Goal: Information Seeking & Learning: Learn about a topic

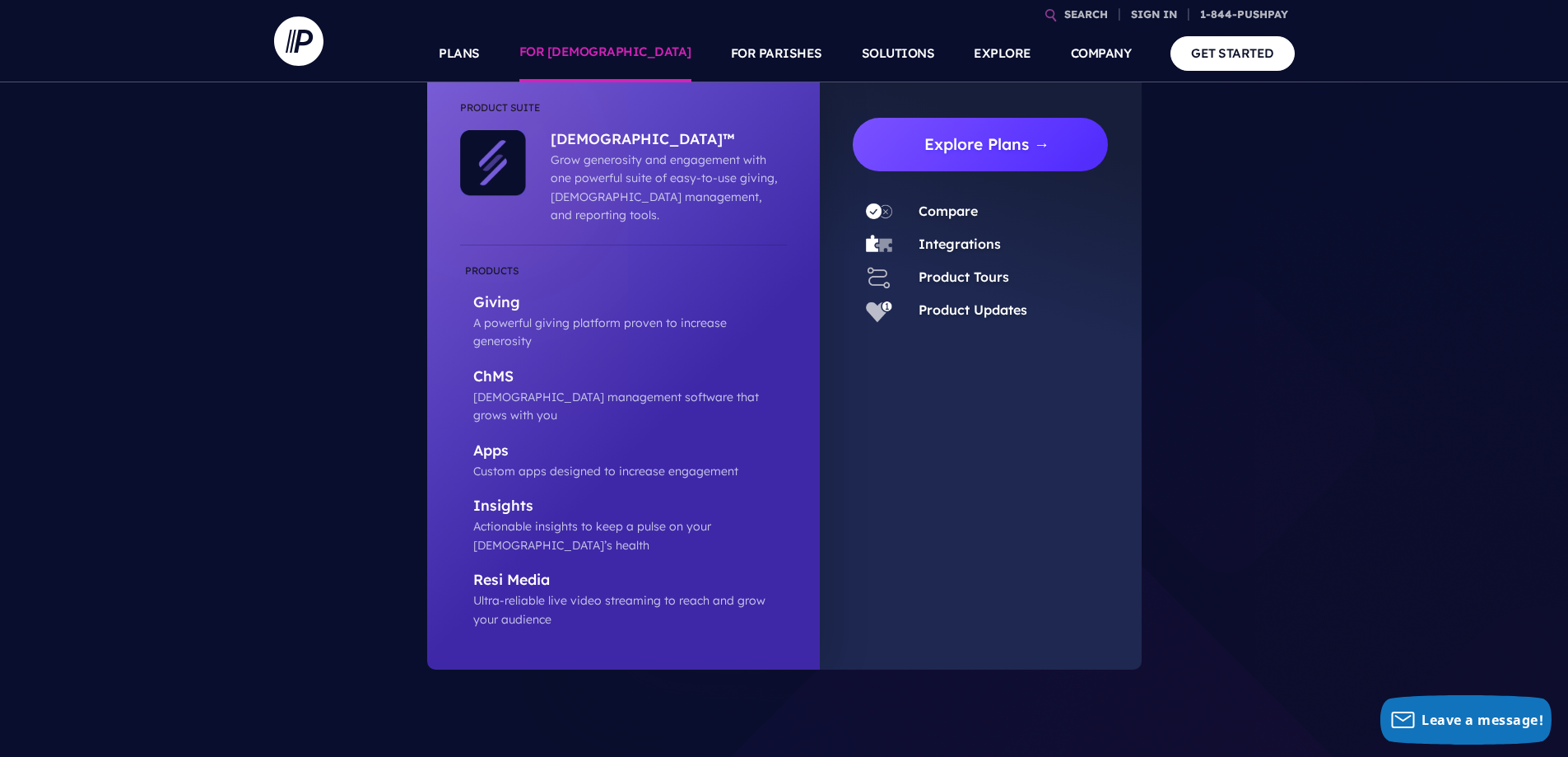
click at [976, 142] on link "Explore Plans →" at bounding box center [987, 145] width 242 height 54
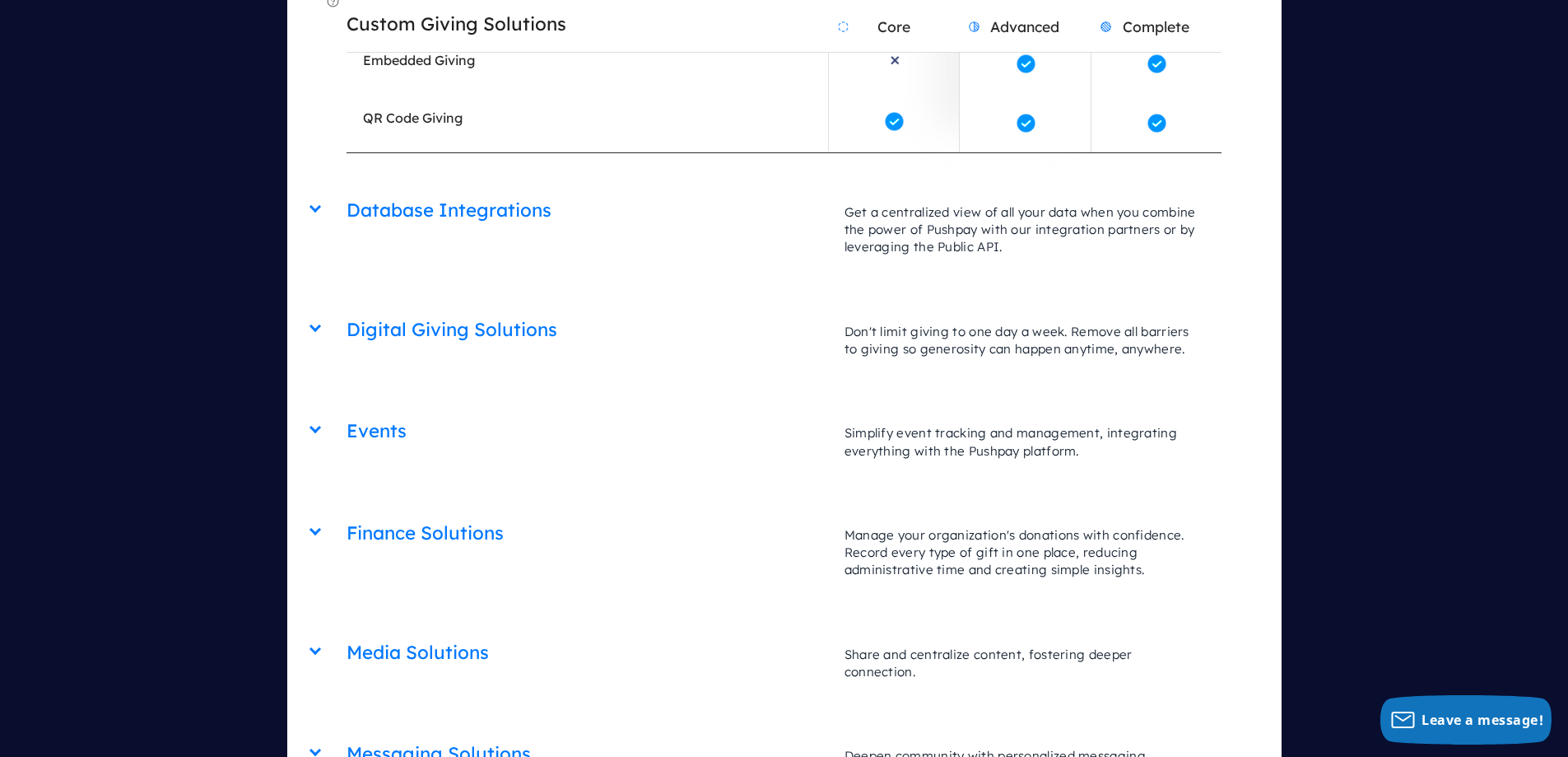
scroll to position [3890, 0]
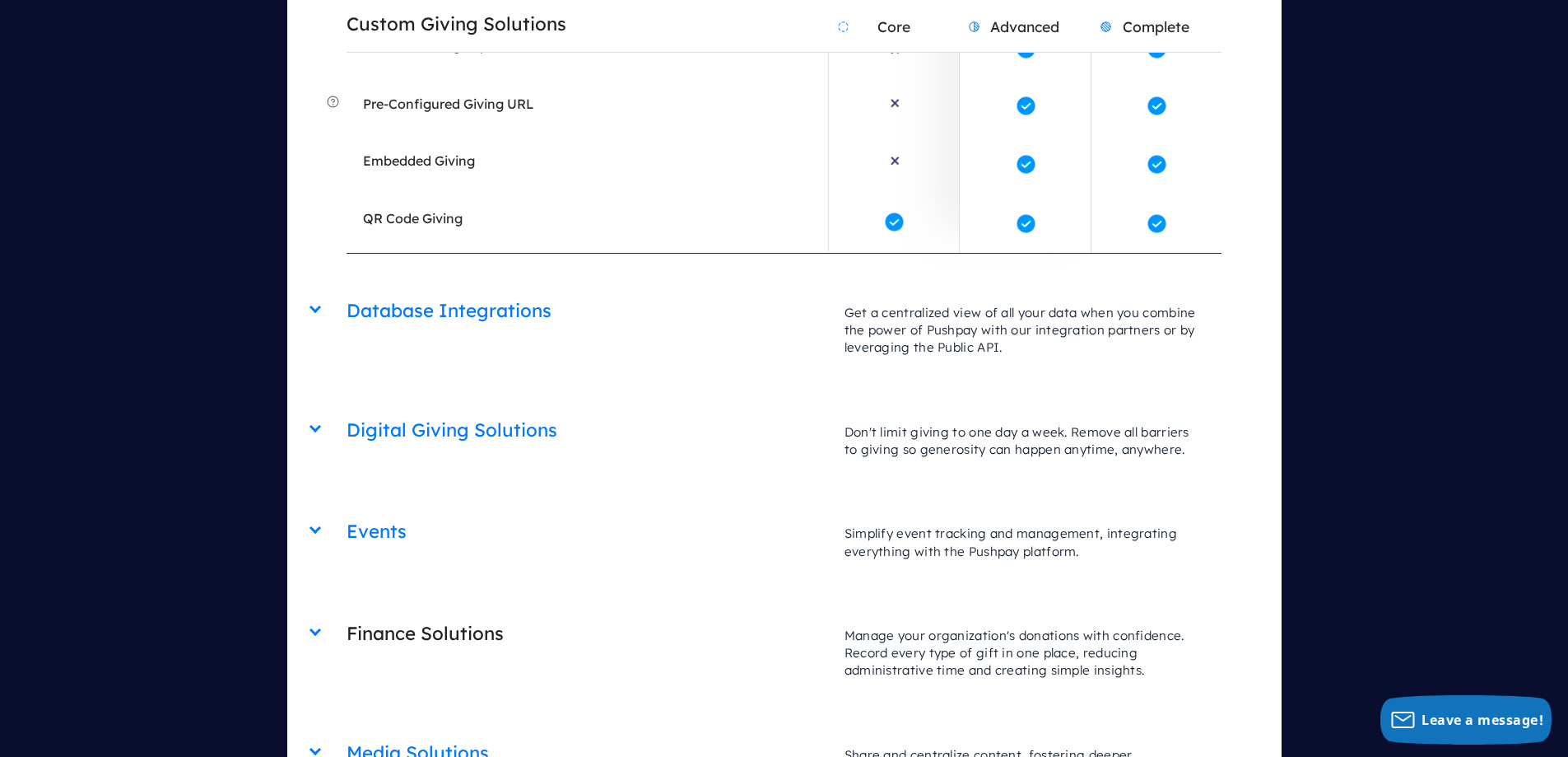
click at [467, 612] on h2 "Finance Solutions" at bounding box center [587, 633] width 481 height 42
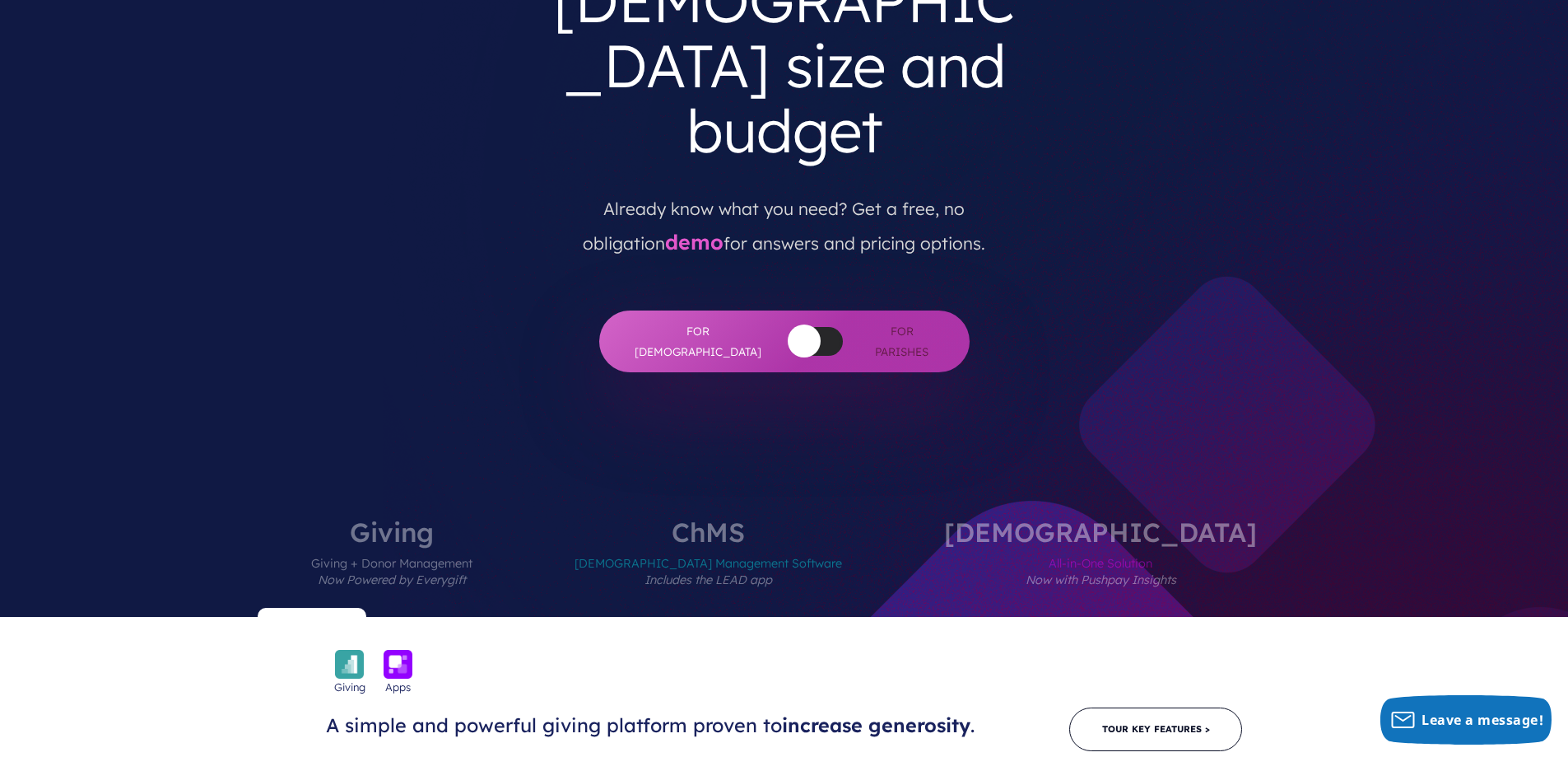
scroll to position [148, 0]
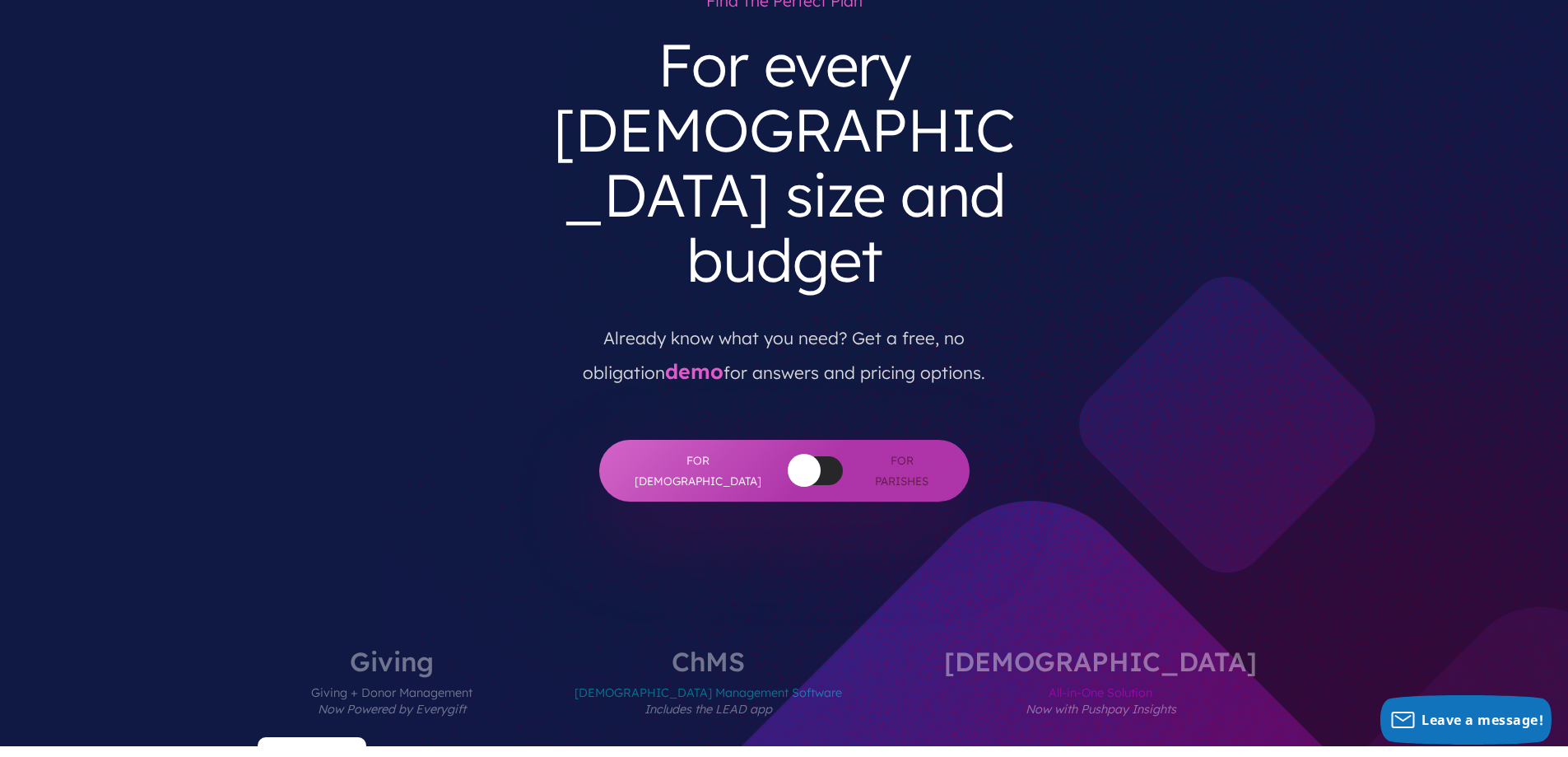
click at [522, 648] on label "Giving Giving + Donor Management Now Powered by Everygift" at bounding box center [391, 696] width 260 height 98
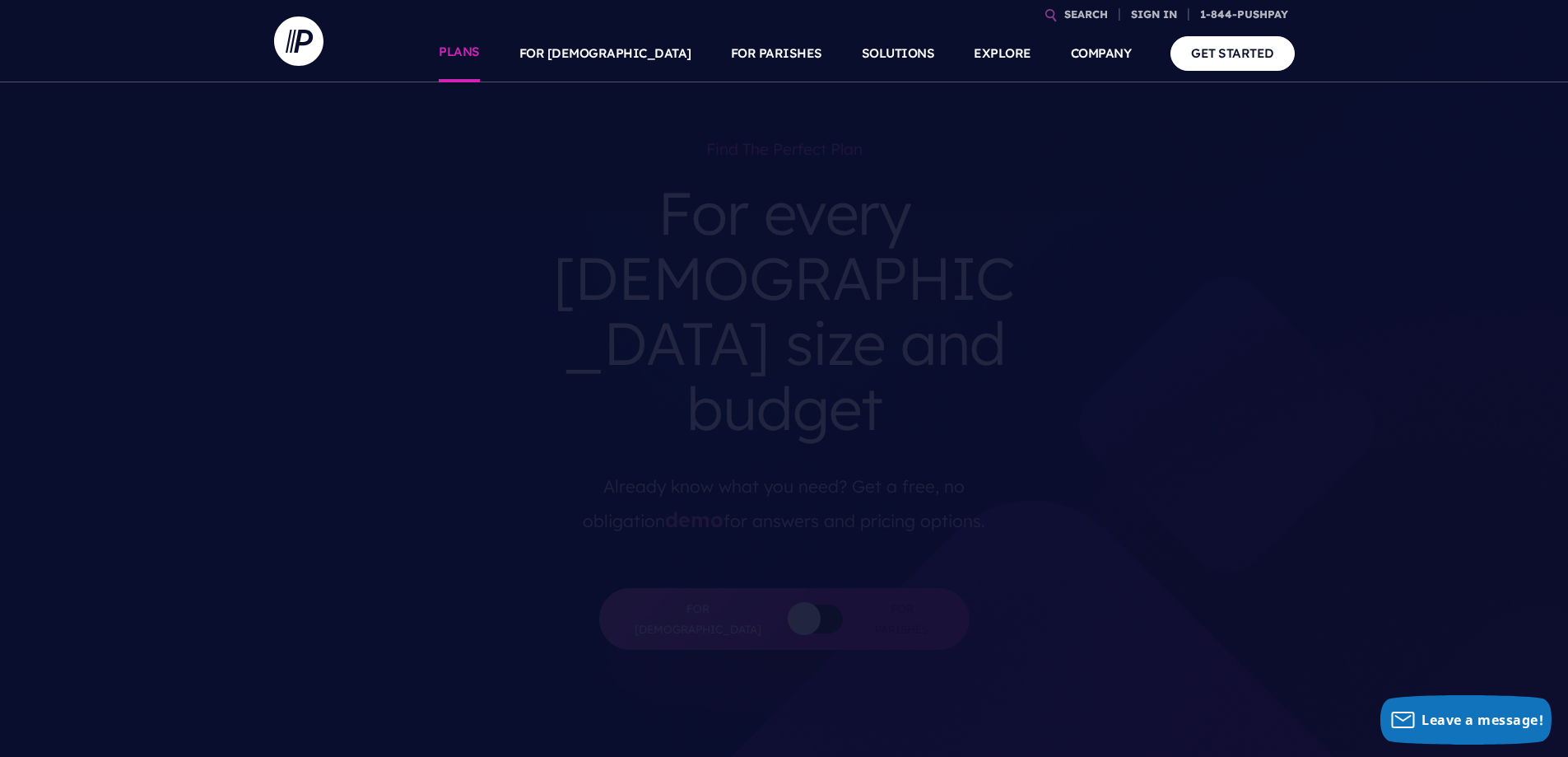
click at [480, 46] on link "PLANS" at bounding box center [459, 53] width 41 height 57
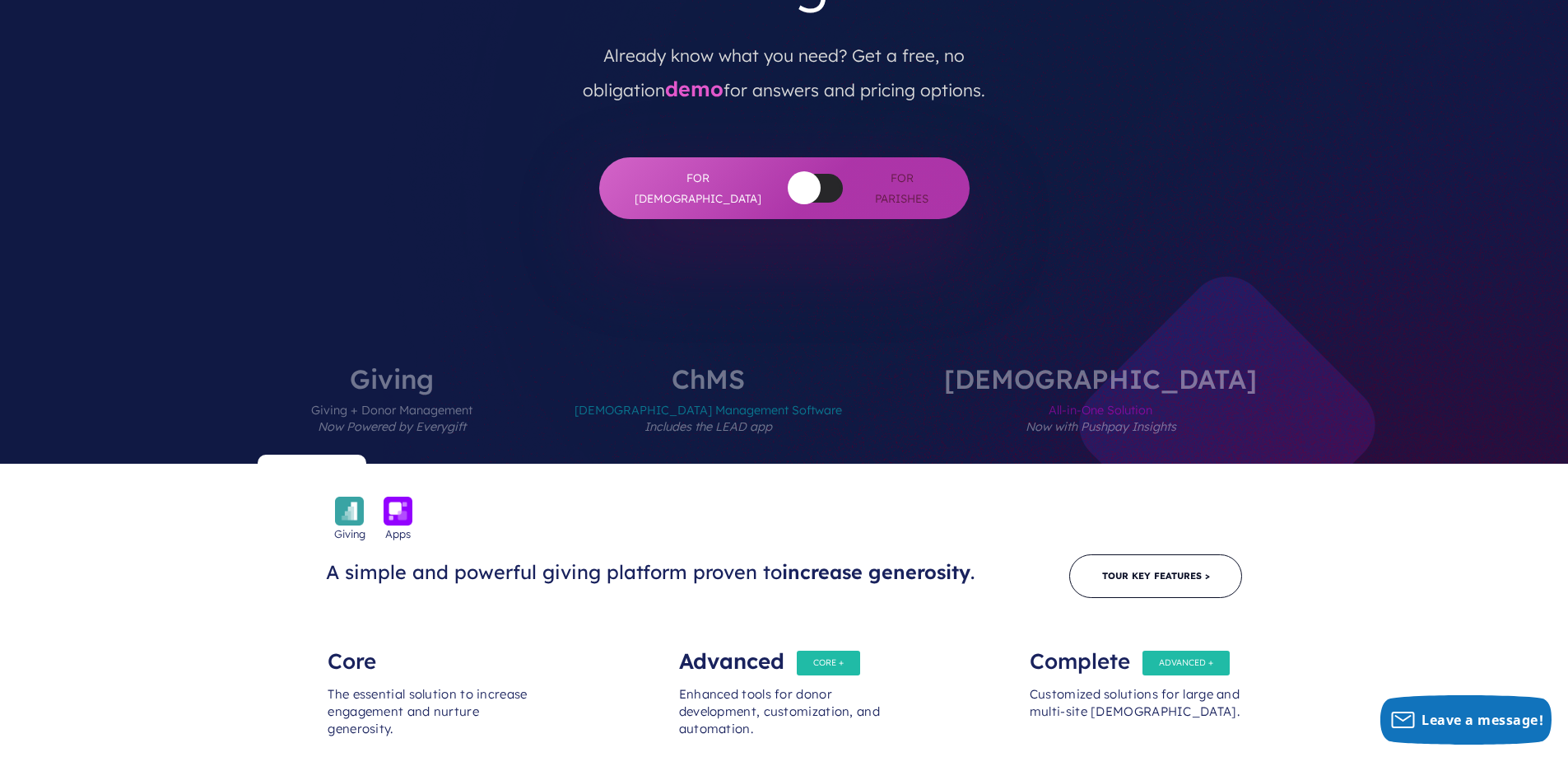
scroll to position [525, 0]
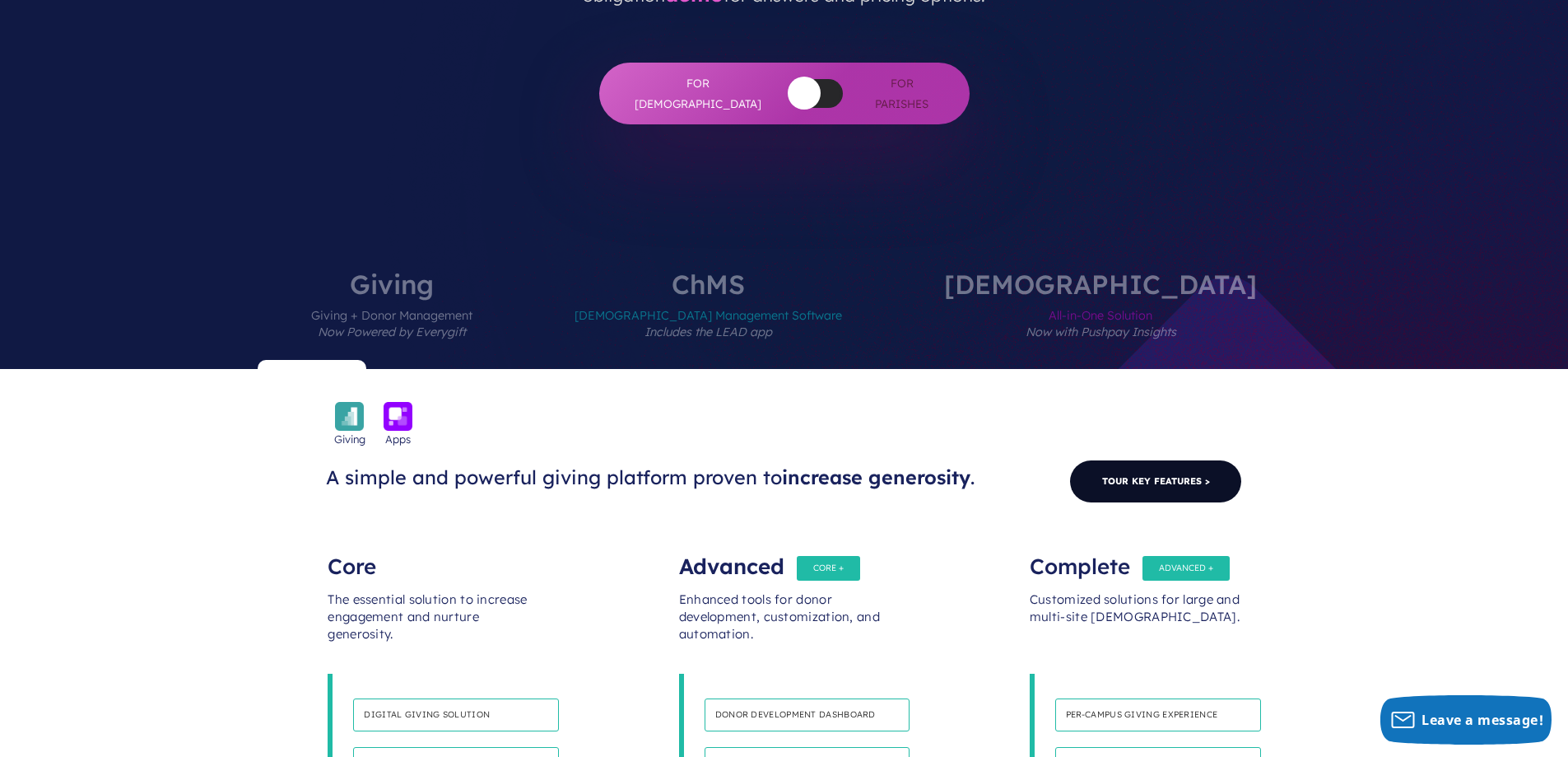
click at [1148, 460] on link "Tour Key Features >" at bounding box center [1155, 482] width 173 height 44
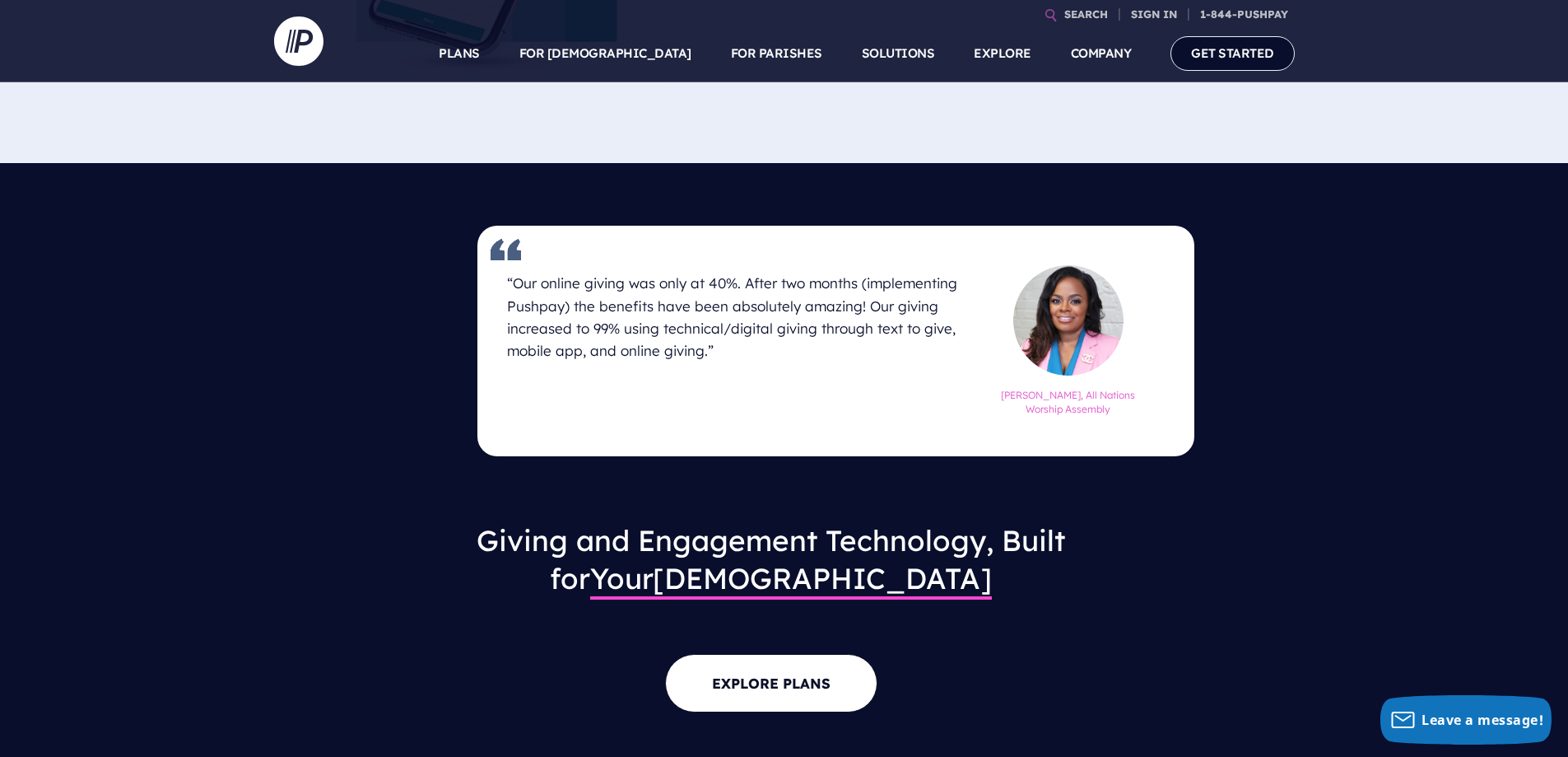
scroll to position [1340, 0]
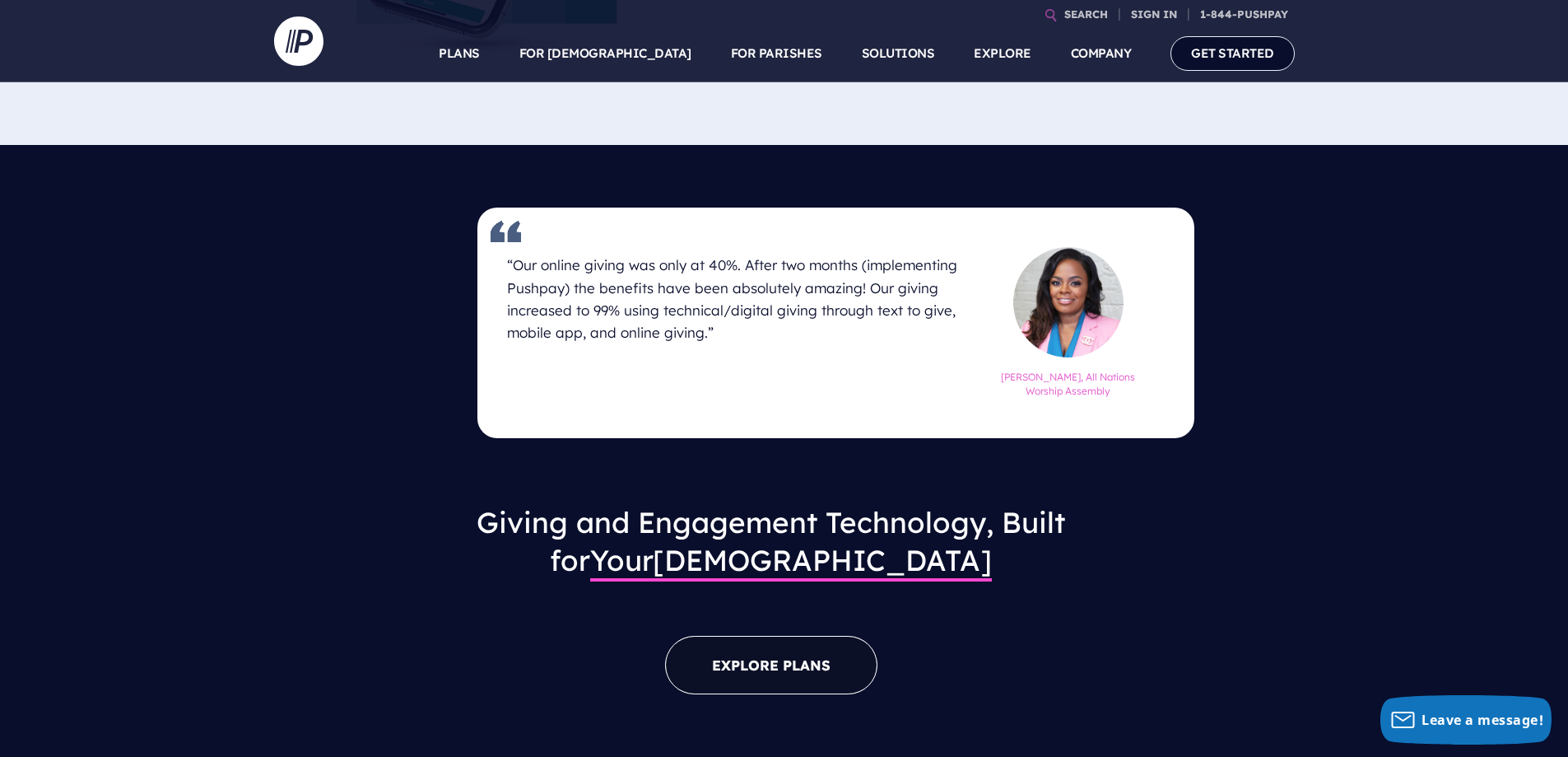
click at [779, 636] on link "EXPLORE PLANS" at bounding box center [771, 664] width 212 height 58
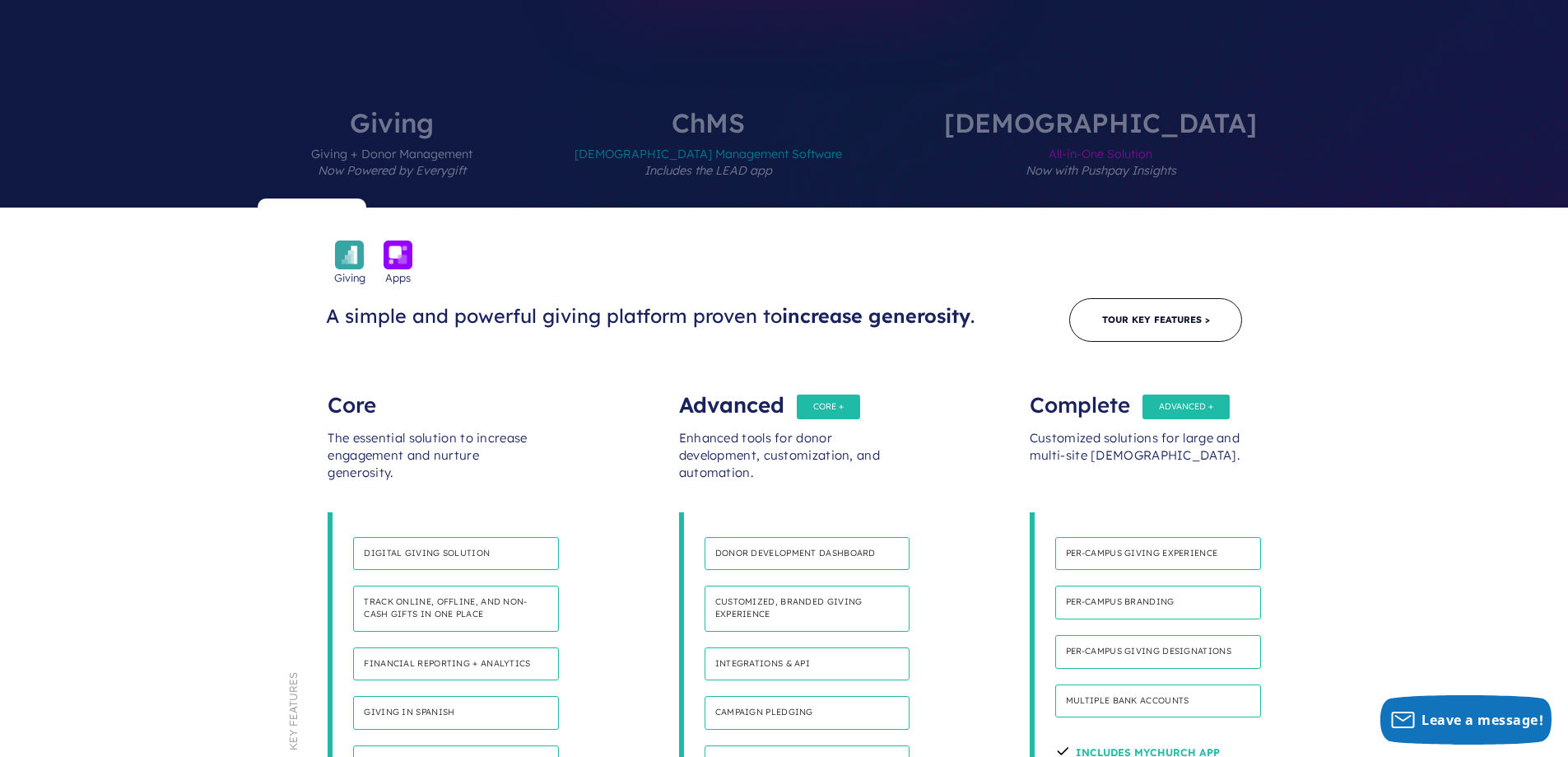
scroll to position [784, 0]
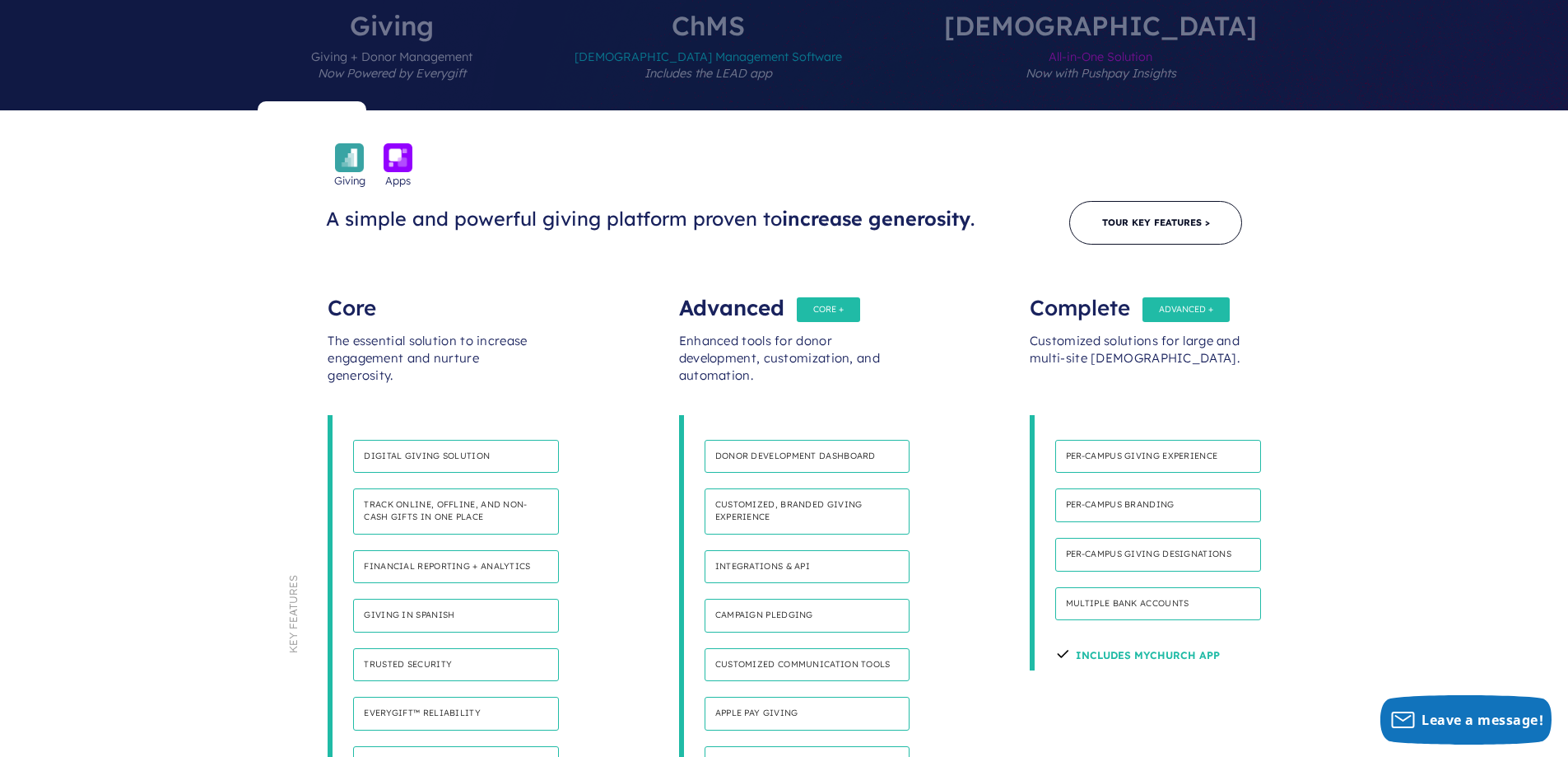
click at [1560, 120] on section "Giving Apps A simple and powerful giving platform proven to increase generosity…" at bounding box center [784, 509] width 1568 height 797
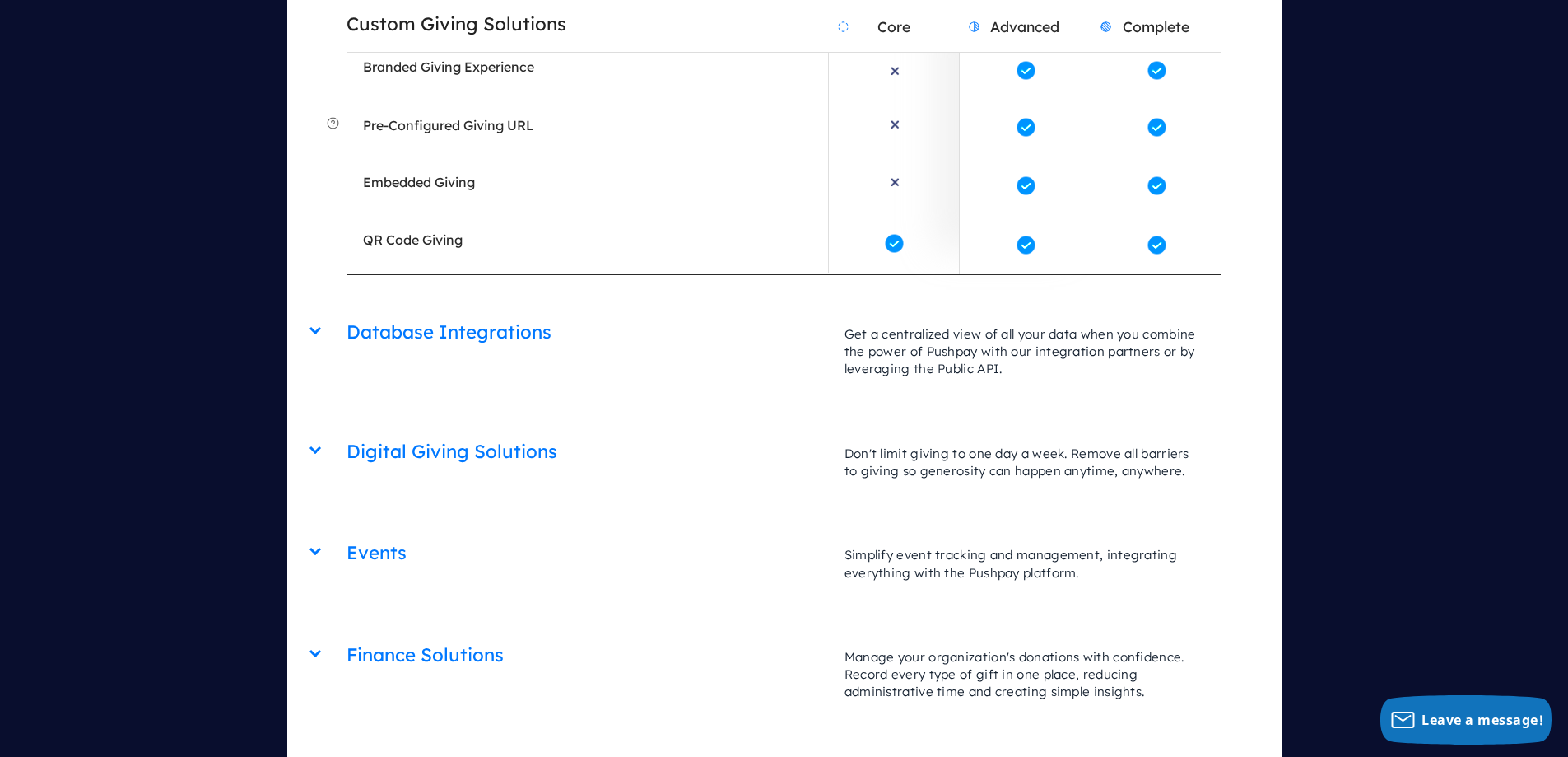
scroll to position [3891, 0]
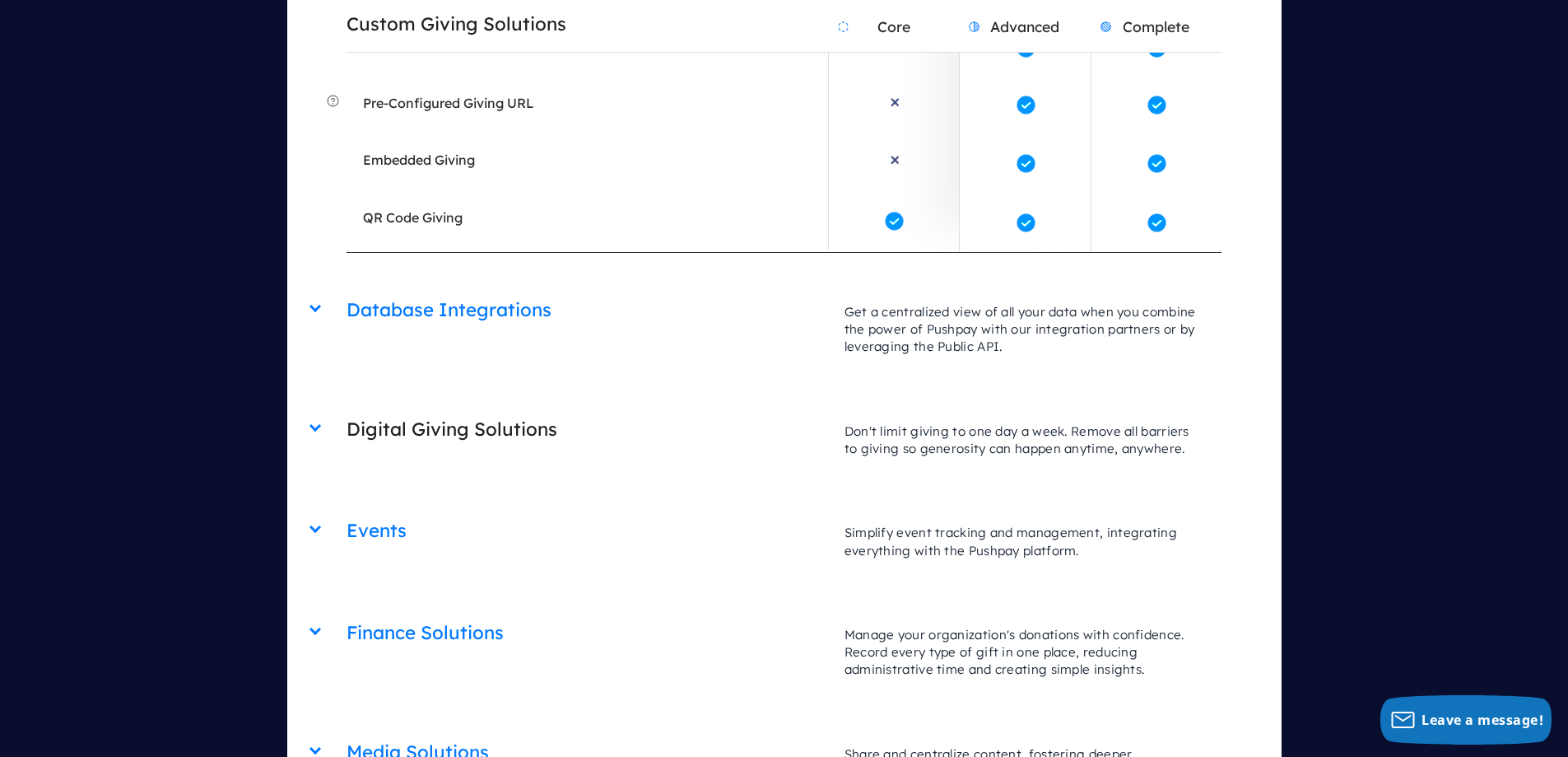
click at [489, 408] on h2 "Digital Giving Solutions" at bounding box center [587, 429] width 481 height 42
